Goal: Task Accomplishment & Management: Check status

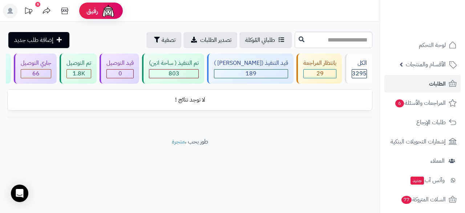
scroll to position [0, -73]
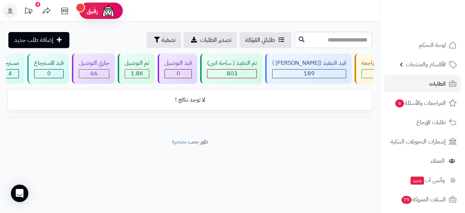
scroll to position [0, -73]
